Goal: Task Accomplishment & Management: Manage account settings

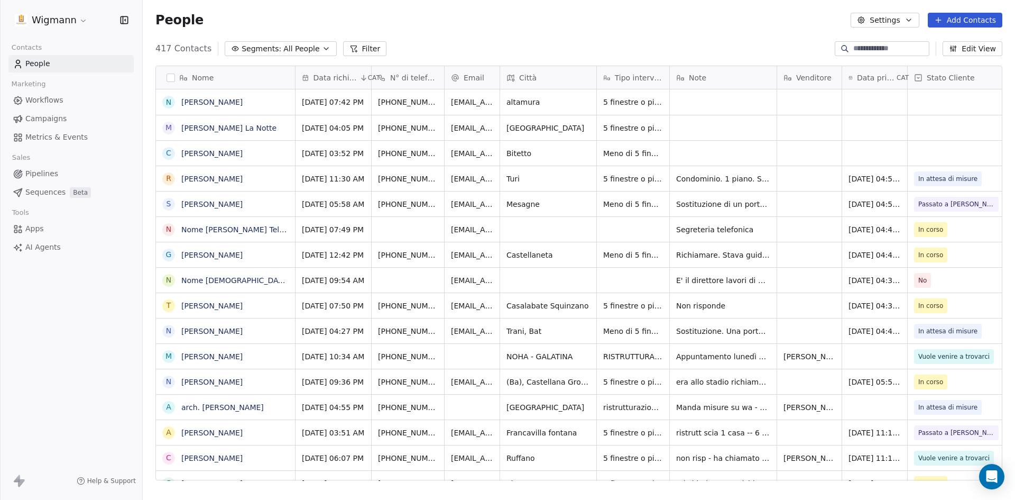
click at [862, 52] on input at bounding box center [891, 48] width 74 height 11
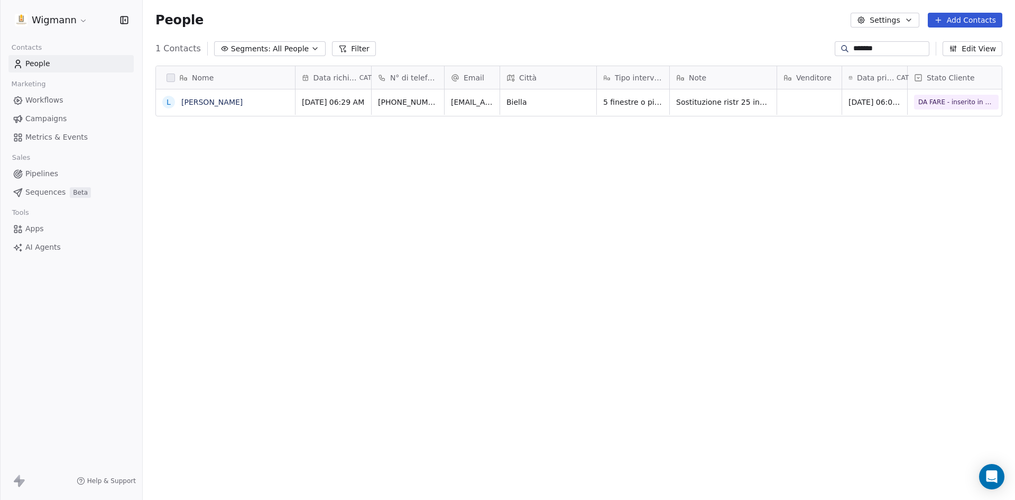
scroll to position [432, 865]
type input "*******"
click at [959, 103] on span "DA FARE - inserito in cartella" at bounding box center [952, 102] width 90 height 11
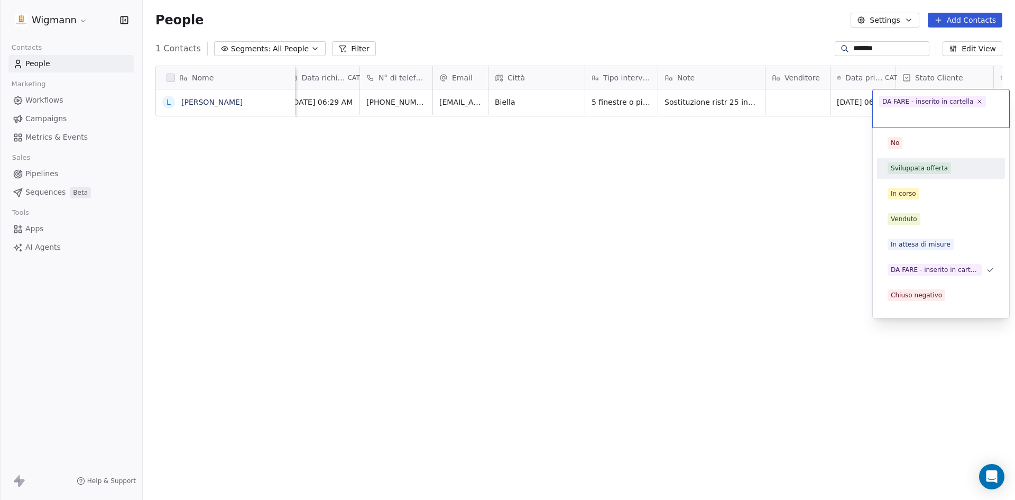
click at [944, 170] on span "Sviluppata offerta" at bounding box center [919, 168] width 63 height 12
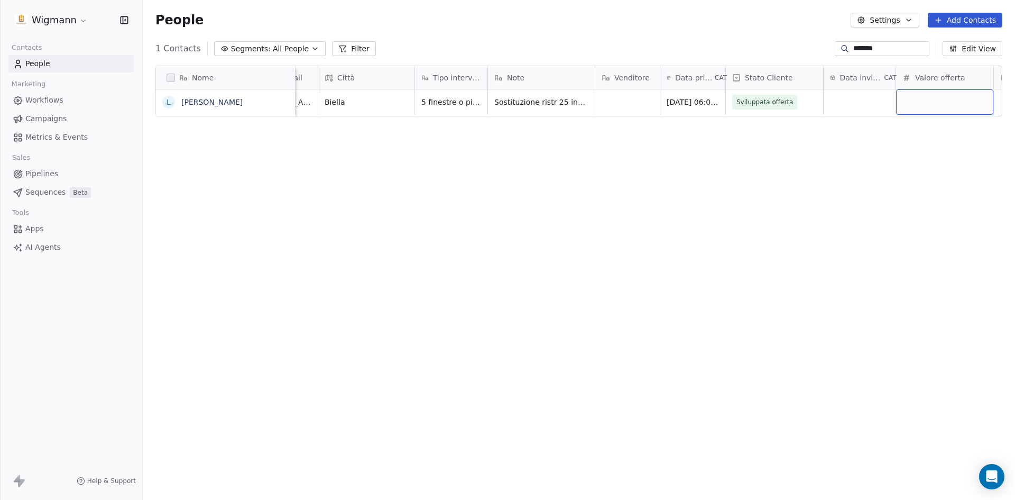
scroll to position [0, 280]
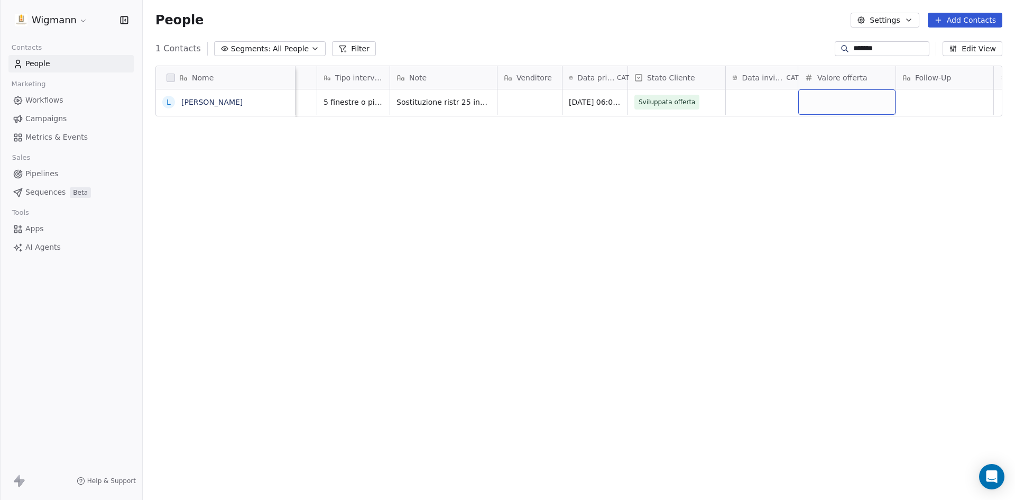
click at [836, 106] on div "grid" at bounding box center [847, 101] width 97 height 25
type input "******"
click at [844, 182] on html "Wigmann Contacts People Marketing Workflows Campaigns Metrics & Events Sales Pi…" at bounding box center [507, 250] width 1015 height 500
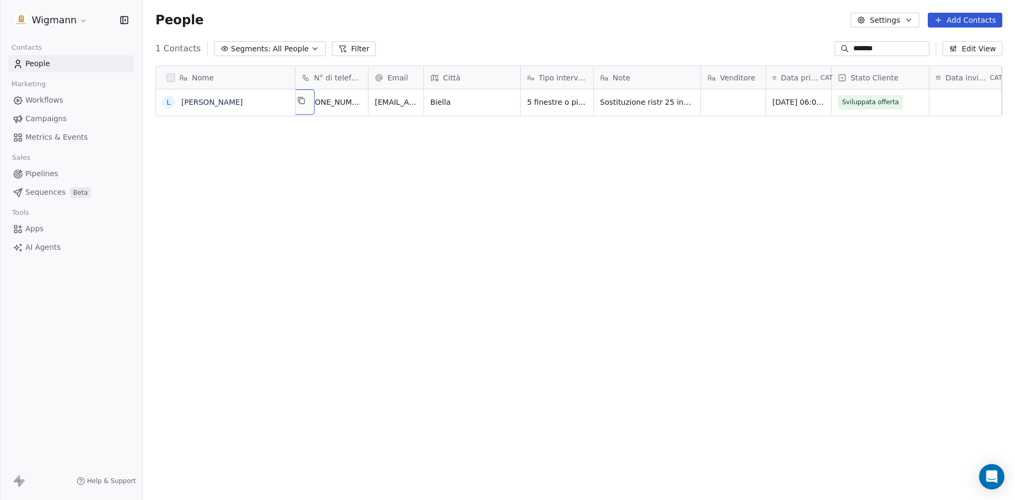
scroll to position [0, 0]
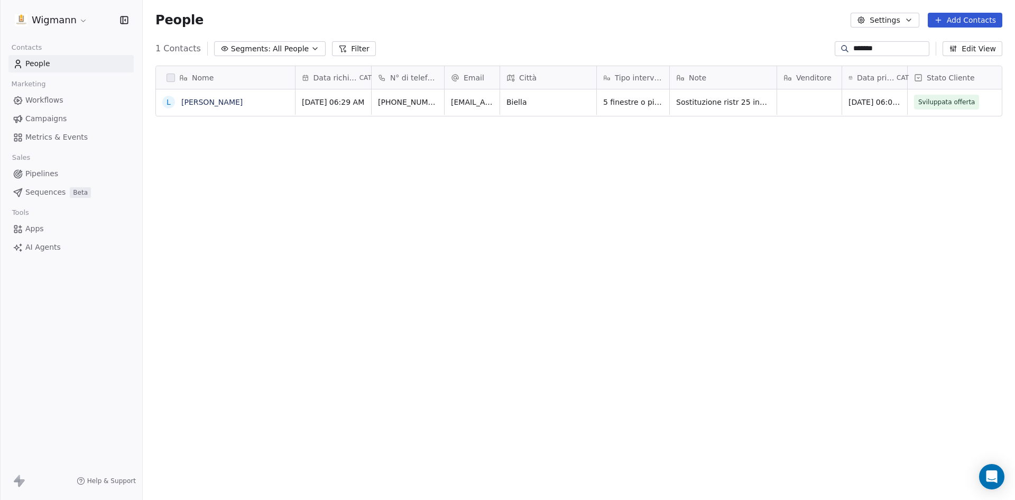
click at [872, 47] on input "*******" at bounding box center [891, 48] width 74 height 11
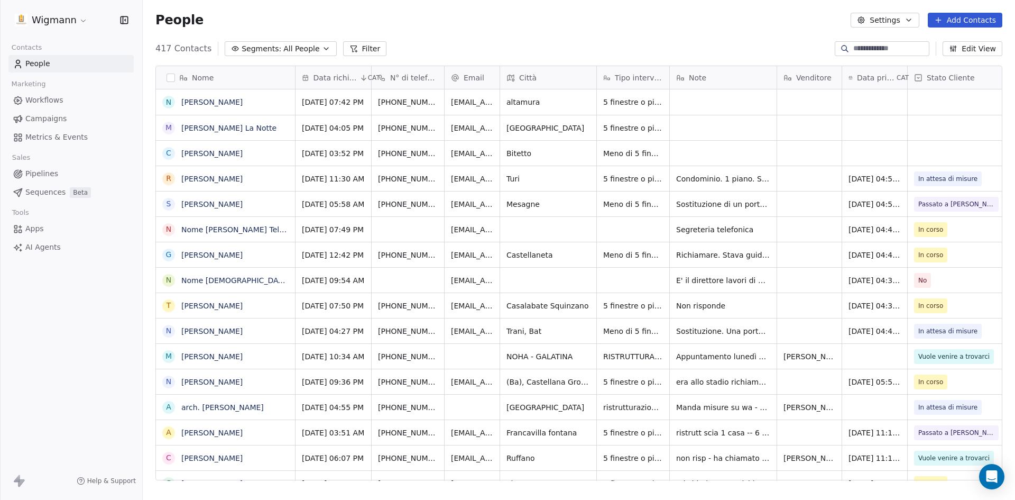
drag, startPoint x: 959, startPoint y: 22, endPoint x: 241, endPoint y: 169, distance: 733.5
click at [959, 21] on button "Add Contacts" at bounding box center [965, 20] width 75 height 15
click at [968, 40] on span "Create new contact" at bounding box center [970, 43] width 72 height 11
click at [584, 15] on html "Wigmann Contacts People Marketing Workflows Campaigns Metrics & Events Sales Pi…" at bounding box center [507, 250] width 1015 height 500
click at [950, 20] on button "Add Contacts" at bounding box center [965, 20] width 75 height 15
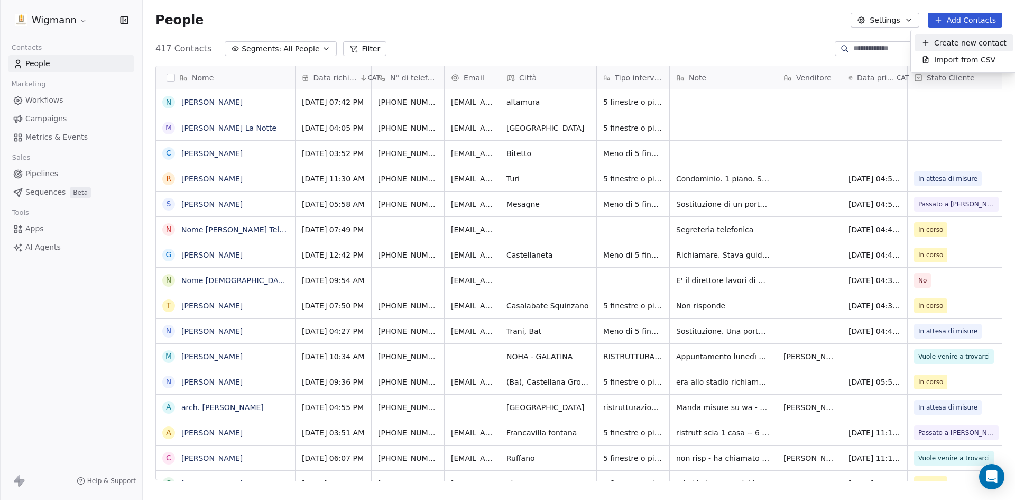
click at [929, 44] on icon "Suggestions" at bounding box center [926, 43] width 8 height 8
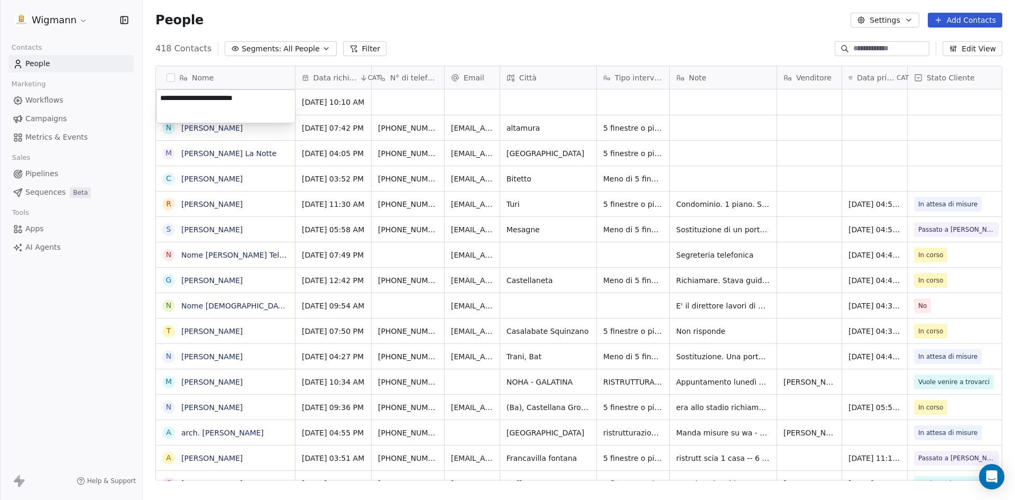
type textarea "**********"
click at [406, 91] on html "Wigmann Contacts People Marketing Workflows Campaigns Metrics & Events Sales Pi…" at bounding box center [507, 250] width 1015 height 500
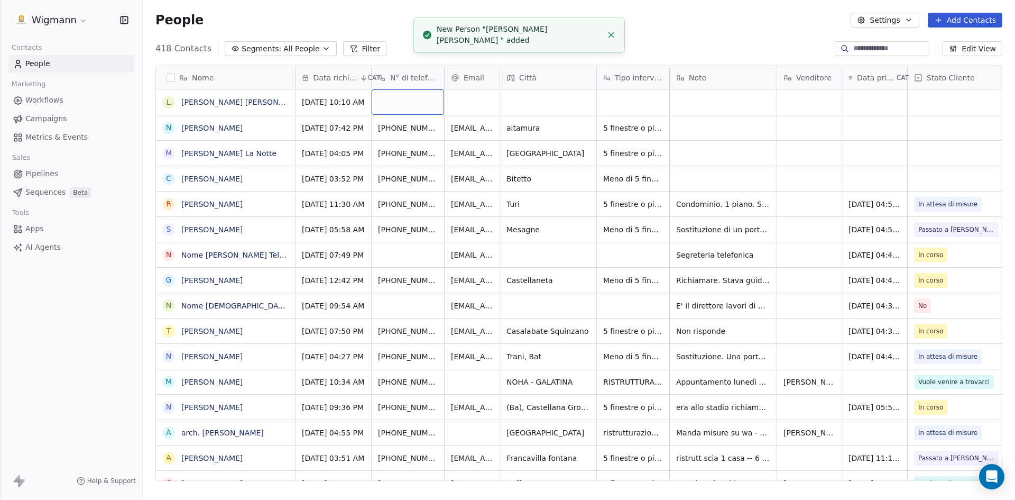
click at [405, 105] on div "grid" at bounding box center [408, 101] width 72 height 25
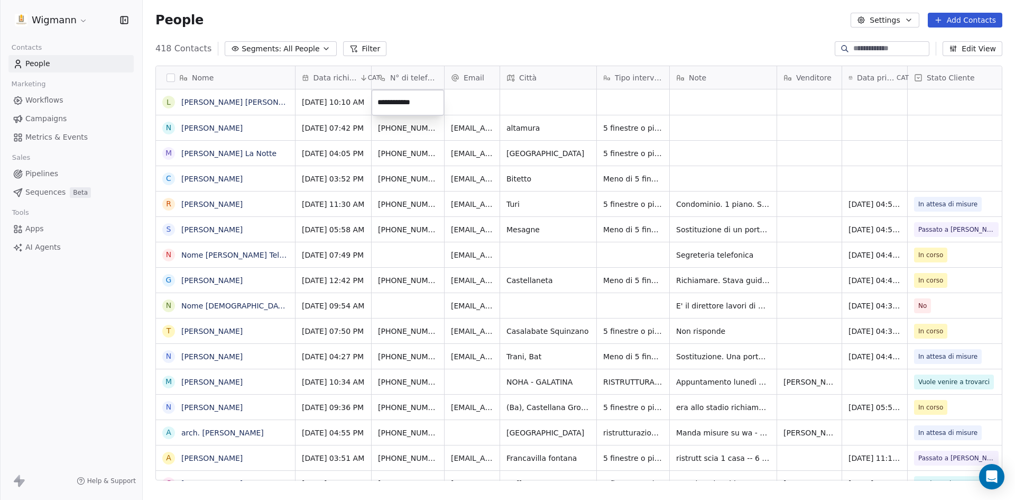
type input "**********"
click at [552, 100] on html "Wigmann Contacts People Marketing Workflows Campaigns Metrics & Events Sales Pi…" at bounding box center [507, 250] width 1015 height 500
click at [548, 102] on div "grid" at bounding box center [548, 101] width 96 height 25
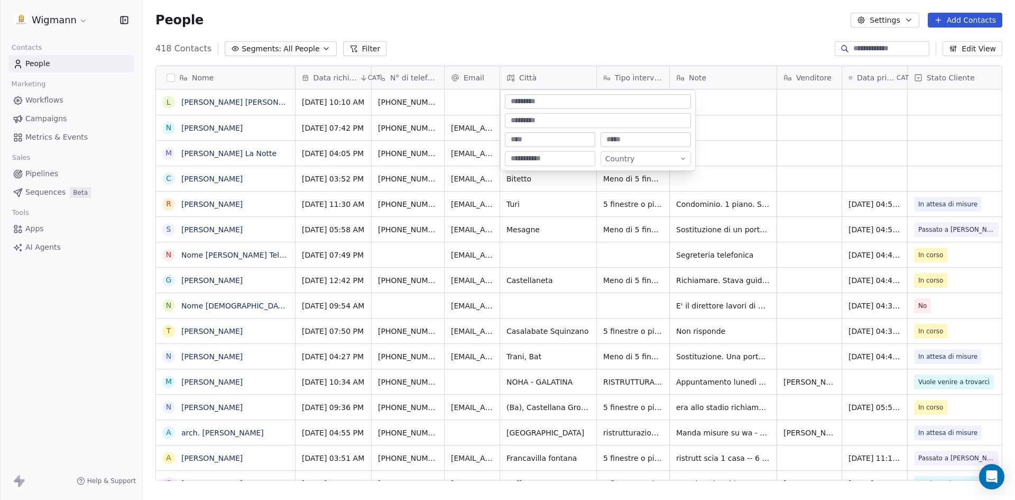
click at [543, 138] on input at bounding box center [550, 139] width 86 height 11
type input "********"
click at [588, 33] on html "Wigmann Contacts People Marketing Workflows Campaigns Metrics & Events Sales Pi…" at bounding box center [507, 250] width 1015 height 500
click at [615, 99] on div "grid" at bounding box center [633, 101] width 72 height 25
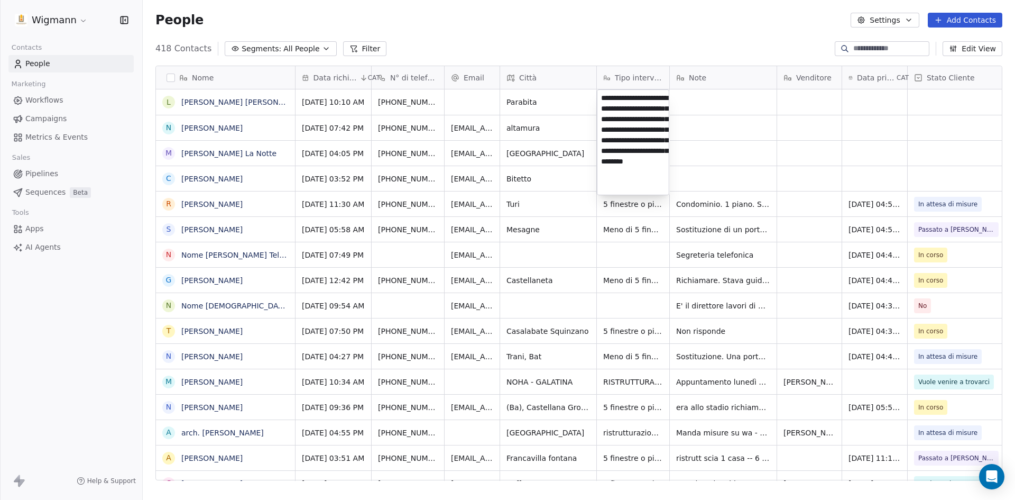
scroll to position [25, 0]
type textarea "**********"
click at [654, 49] on html "Wigmann Contacts People Marketing Workflows Campaigns Metrics & Events Sales Pi…" at bounding box center [507, 250] width 1015 height 500
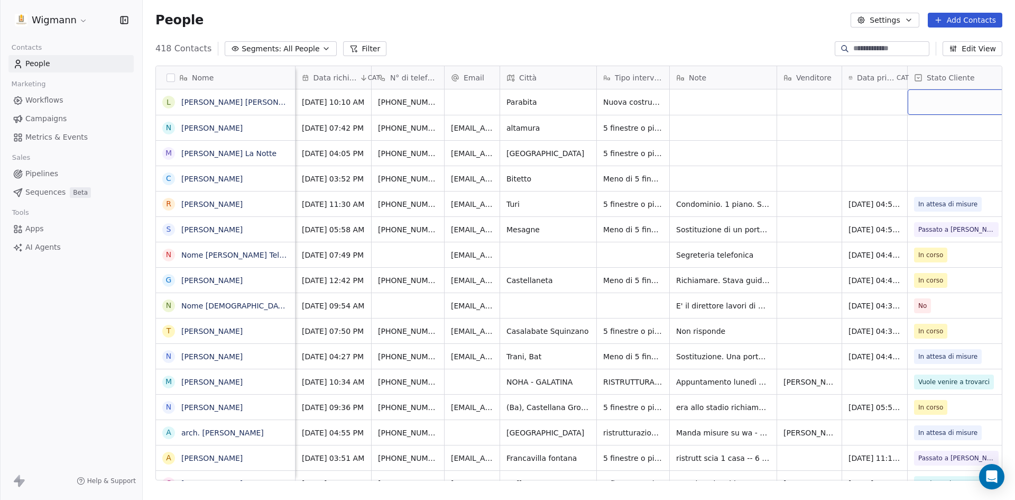
scroll to position [0, 12]
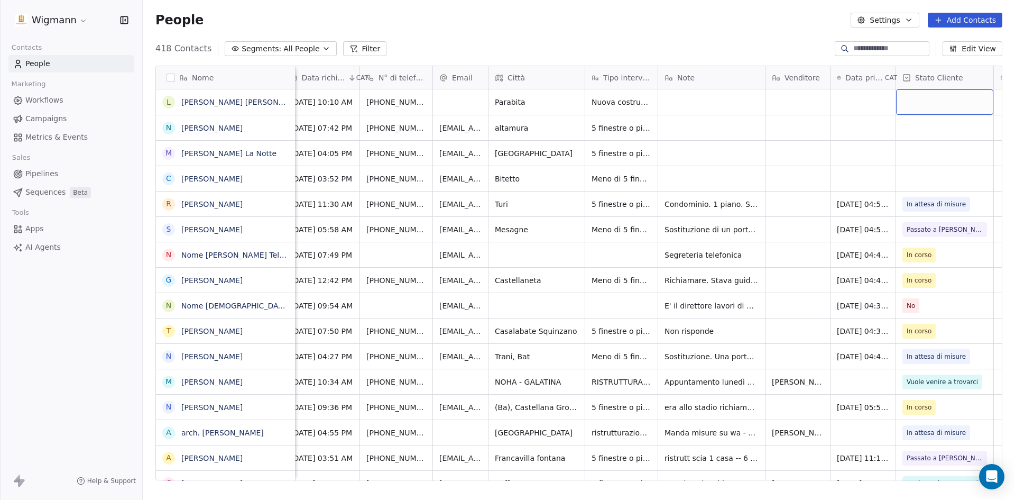
click at [938, 97] on div "grid" at bounding box center [944, 101] width 97 height 25
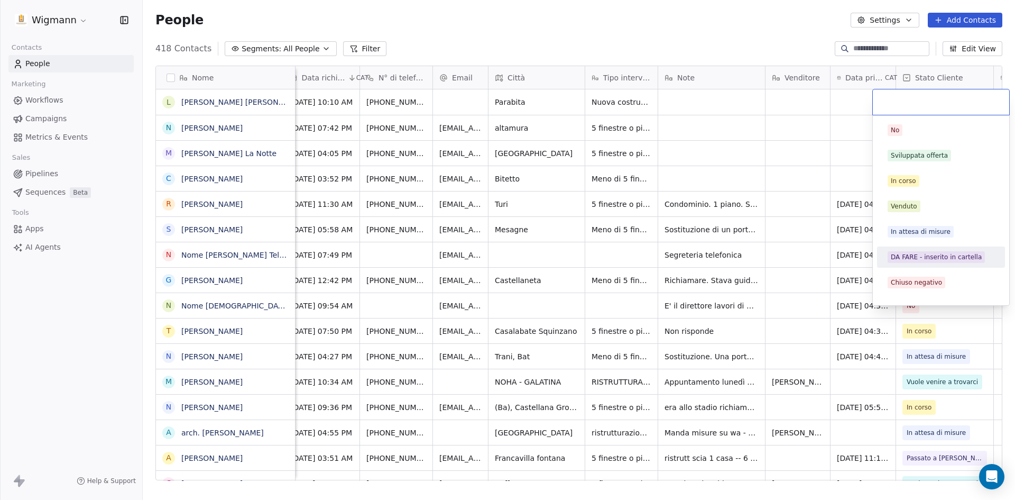
click at [933, 257] on div "DA FARE - inserito in cartella" at bounding box center [936, 257] width 91 height 10
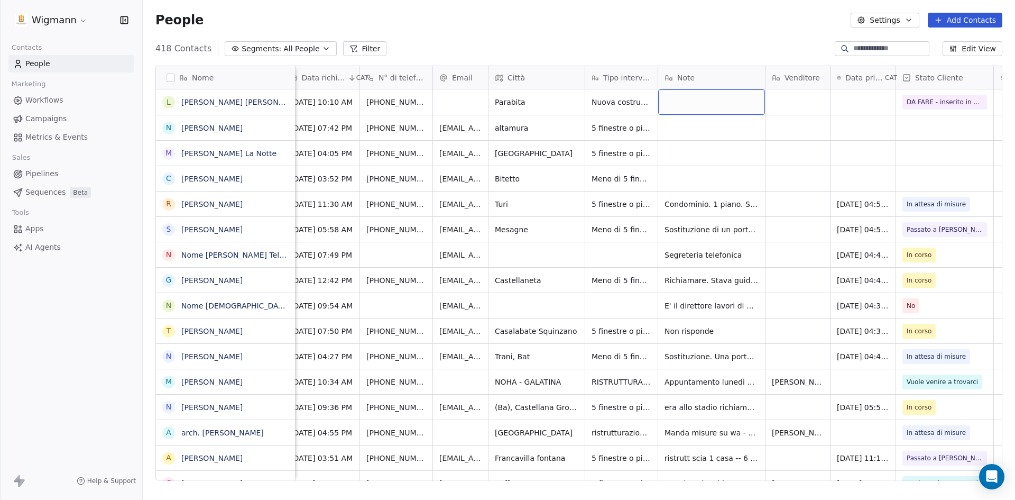
click at [684, 98] on div "grid" at bounding box center [711, 101] width 107 height 25
type textarea "**********"
click at [708, 34] on html "Wigmann Contacts People Marketing Workflows Campaigns Metrics & Events Sales Pi…" at bounding box center [507, 250] width 1015 height 500
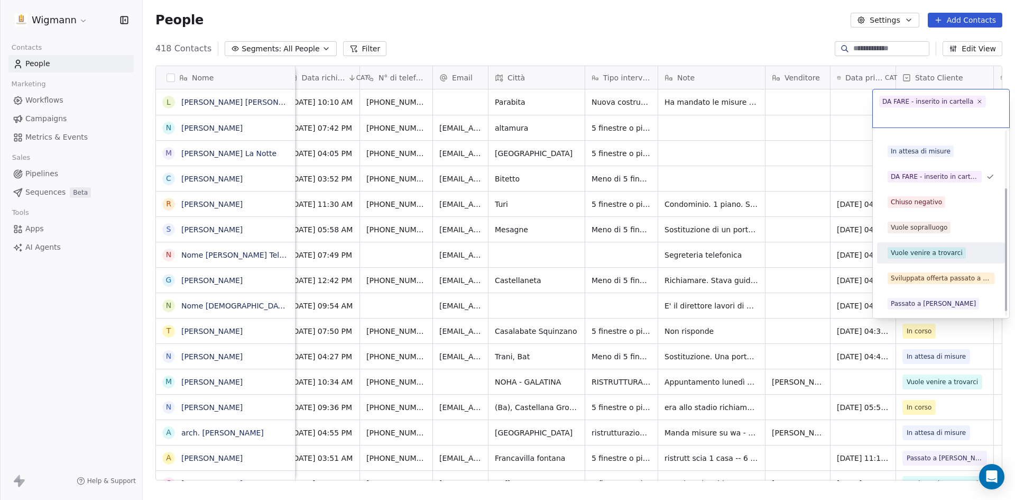
scroll to position [94, 0]
click at [951, 178] on div "DA FARE - inserito in cartella" at bounding box center [935, 176] width 88 height 10
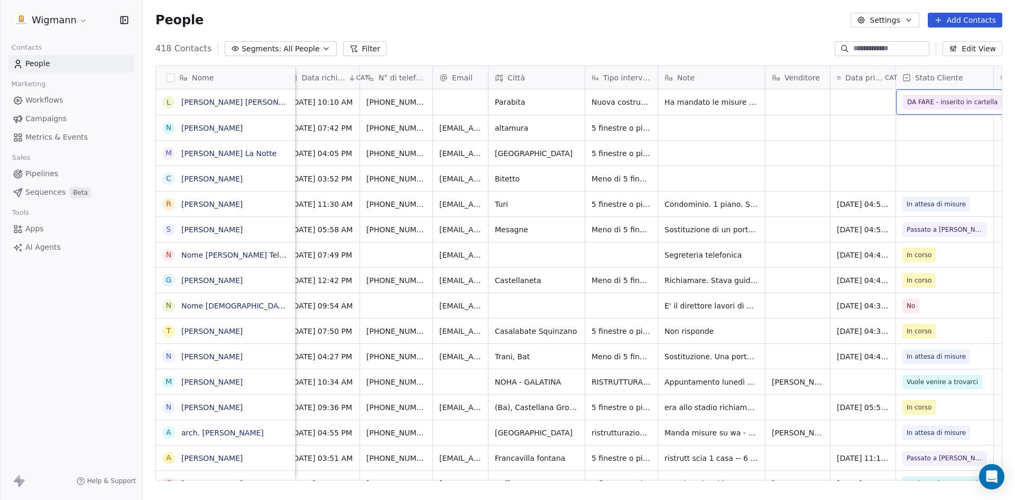
click at [730, 49] on div "418 Contacts Segments: All People Filter Edit View" at bounding box center [579, 48] width 873 height 17
click at [694, 100] on span "Ha mandato le misure su Wa." at bounding box center [719, 102] width 109 height 11
click at [709, 47] on html "Wigmann Contacts People Marketing Workflows Campaigns Metrics & Events Sales Pi…" at bounding box center [507, 250] width 1015 height 500
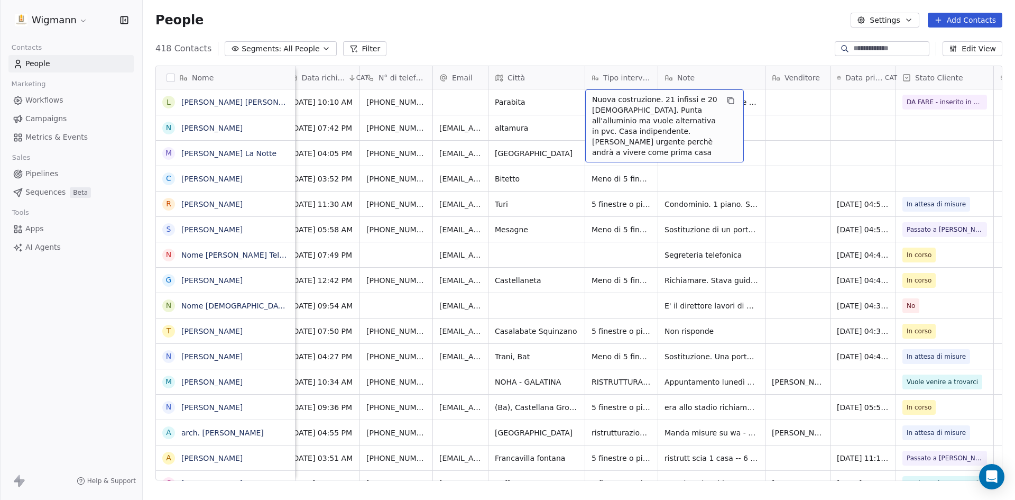
click at [617, 107] on span "Nuova costruzione. 21 infissi e 20 [DEMOGRAPHIC_DATA]. Punta all'alluminio ma v…" at bounding box center [655, 125] width 126 height 63
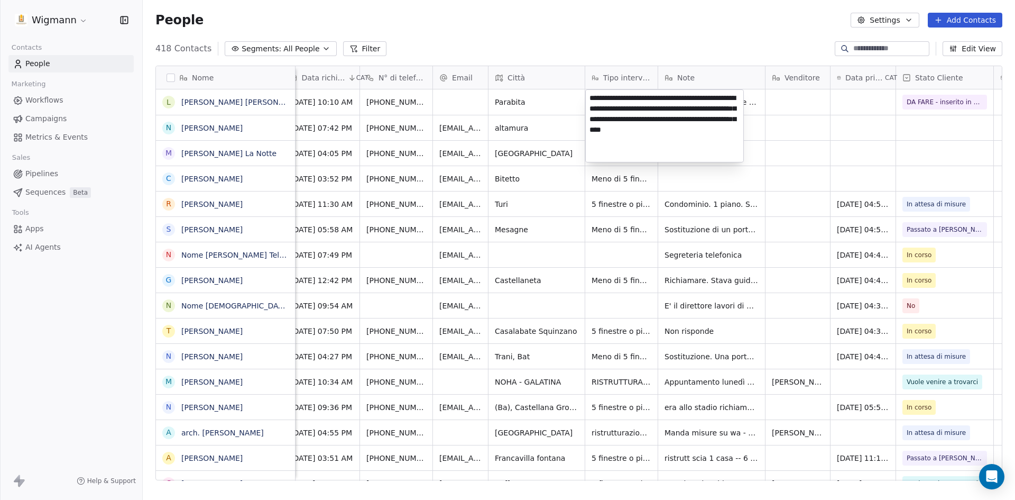
click at [720, 31] on html "Wigmann Contacts People Marketing Workflows Campaigns Metrics & Events Sales Pi…" at bounding box center [507, 250] width 1015 height 500
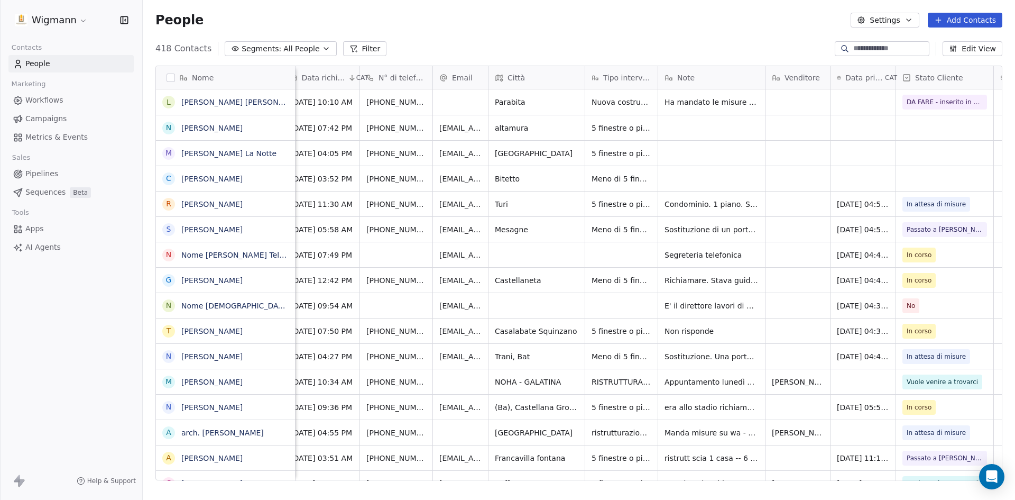
scroll to position [0, 0]
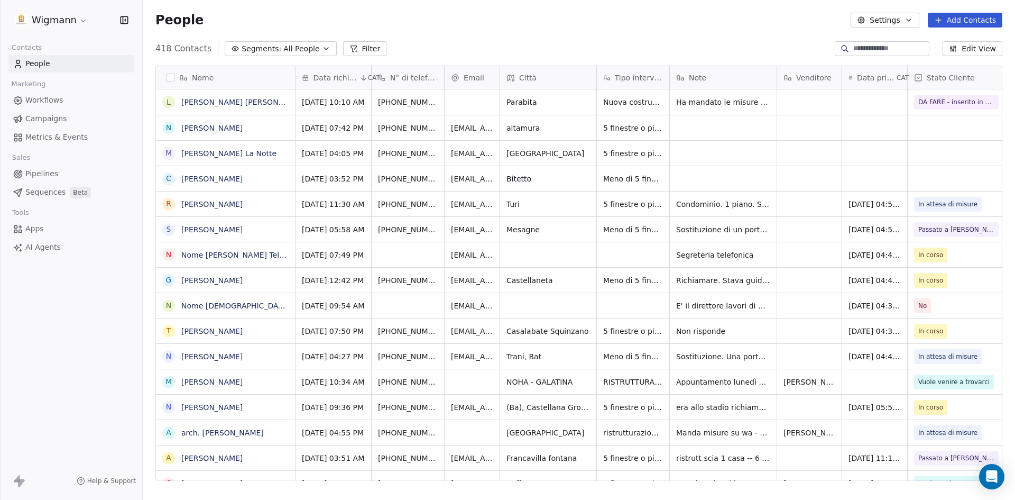
click at [562, 29] on div "People Settings Add Contacts" at bounding box center [579, 20] width 873 height 40
